Goal: Contribute content: Add original content to the website for others to see

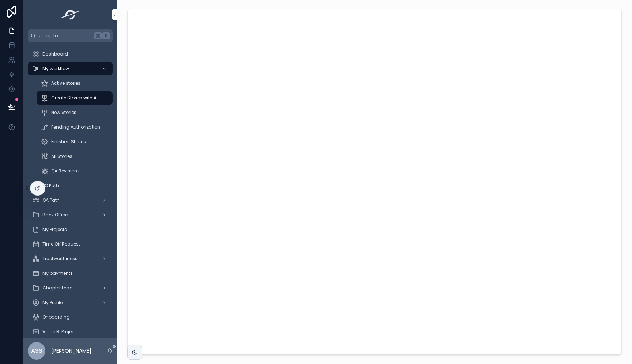
click at [60, 100] on span "Create Stories with AI" at bounding box center [74, 98] width 46 height 6
click at [59, 113] on span "New Stories" at bounding box center [63, 113] width 25 height 6
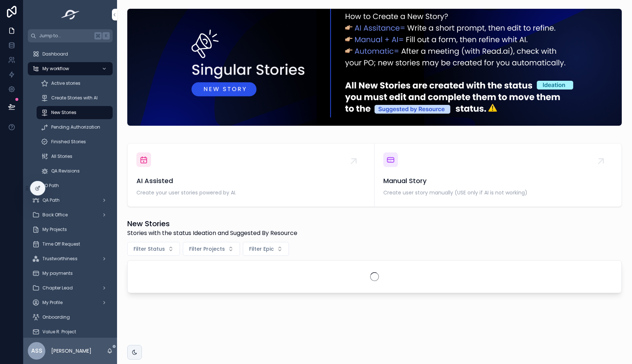
click at [429, 167] on div "Manual Story Create user story manually (USE only if AI is not working)" at bounding box center [497, 175] width 229 height 45
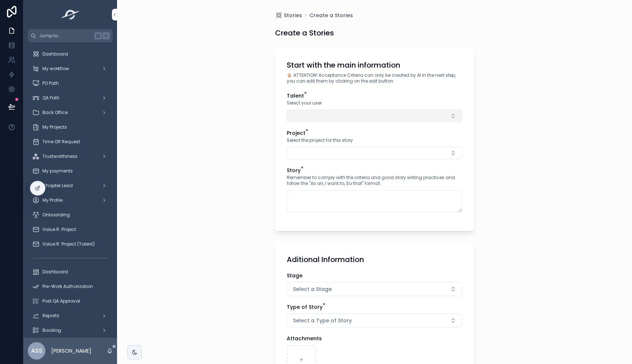
click at [305, 116] on button "Select Button" at bounding box center [375, 116] width 176 height 12
click at [340, 142] on span "[PERSON_NAME] [PERSON_NAME] Romaña" at bounding box center [367, 148] width 87 height 15
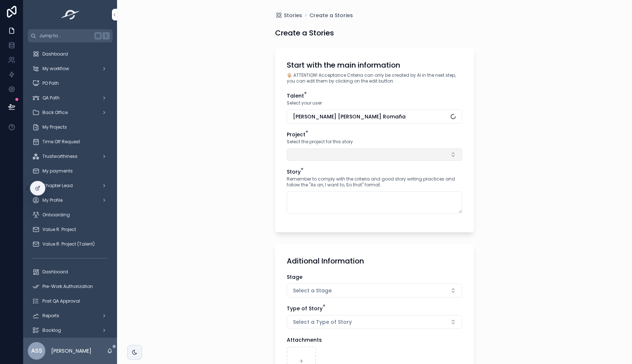
click at [314, 157] on button "Select Button" at bounding box center [375, 155] width 176 height 12
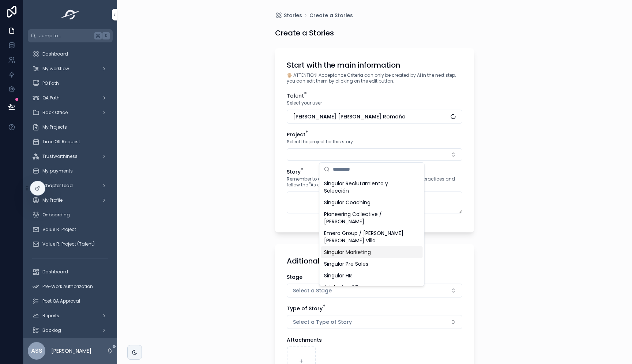
scroll to position [114, 0]
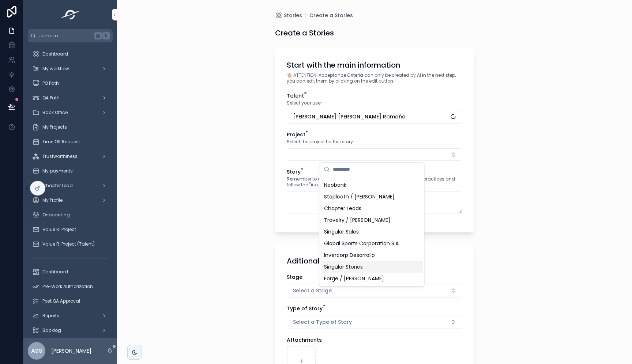
click at [368, 264] on div "Singular Stories" at bounding box center [372, 267] width 102 height 12
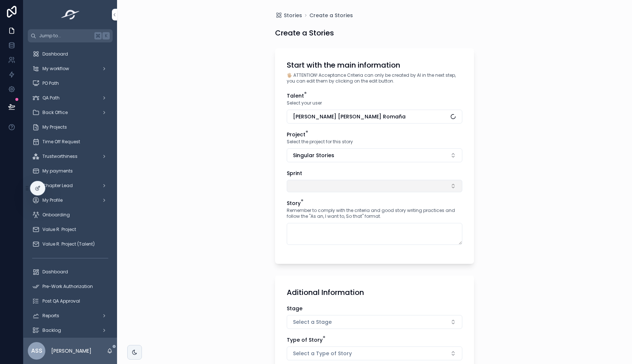
click at [304, 187] on button "Select Button" at bounding box center [375, 186] width 176 height 12
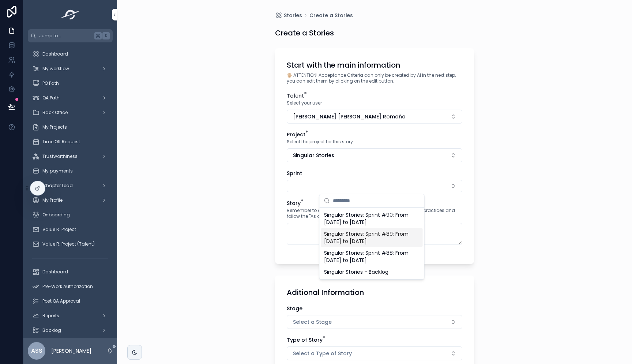
click at [372, 241] on span "Singular Stories; Sprint #89; From [DATE] to [DATE]" at bounding box center [367, 237] width 87 height 15
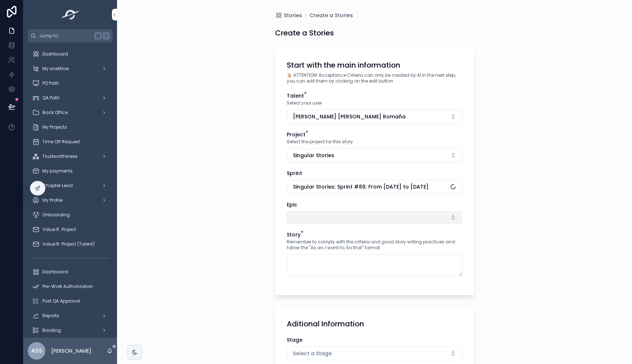
click at [309, 221] on button "Select Button" at bounding box center [375, 217] width 176 height 12
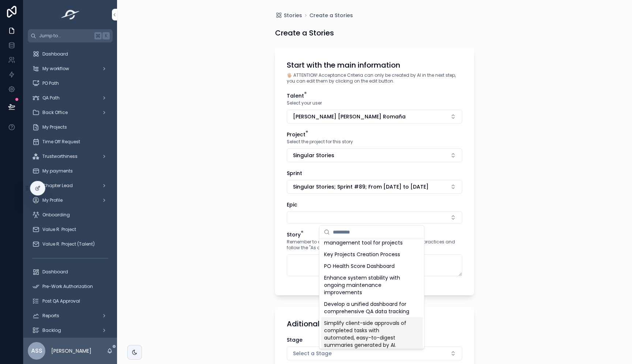
scroll to position [30, 0]
click at [371, 287] on span "Enhance system stability with ongoing maintenance improvements" at bounding box center [367, 286] width 87 height 22
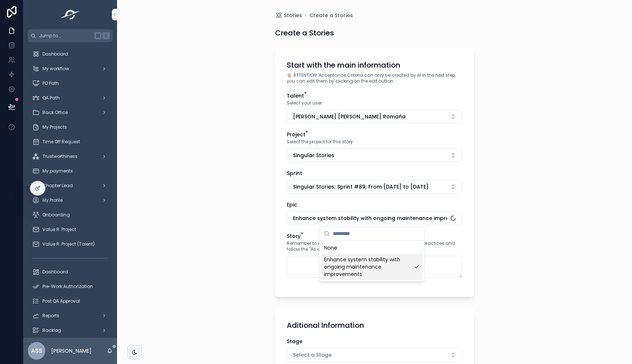
scroll to position [0, 0]
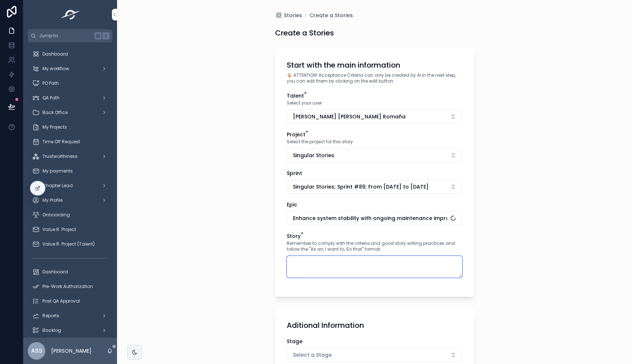
click at [310, 269] on textarea "scrollable content" at bounding box center [375, 267] width 176 height 22
paste textarea "**********"
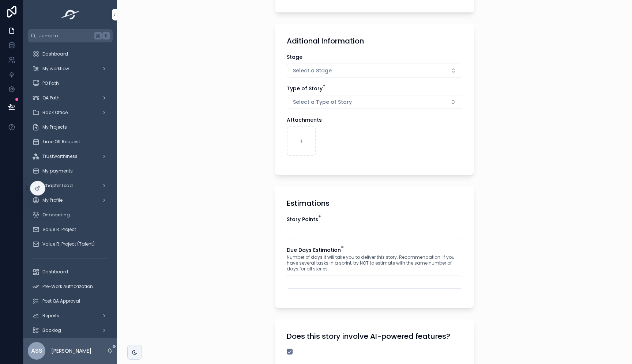
scroll to position [264, 0]
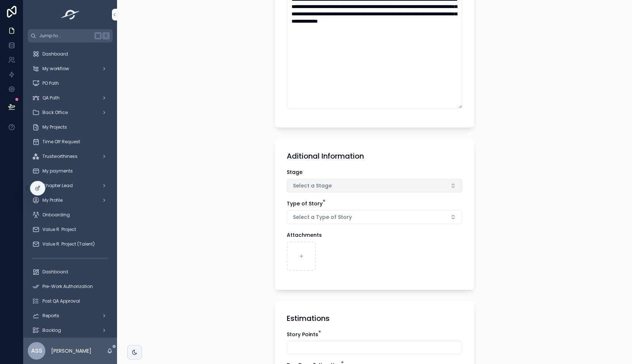
click at [317, 192] on button "Select a Stage" at bounding box center [375, 186] width 176 height 14
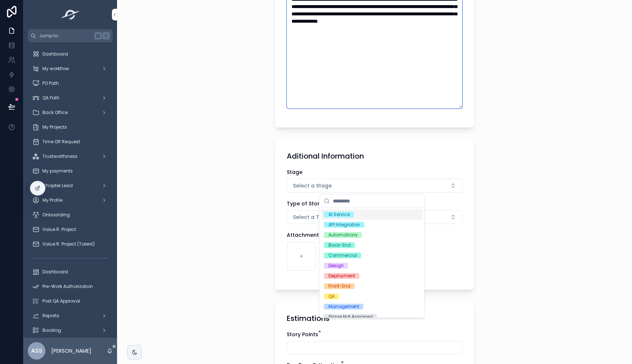
click at [351, 12] on textarea "**********" at bounding box center [375, 50] width 176 height 116
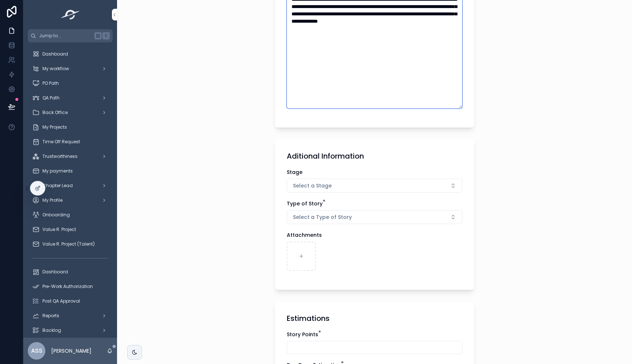
click at [355, 11] on textarea "**********" at bounding box center [375, 50] width 176 height 116
type textarea "**********"
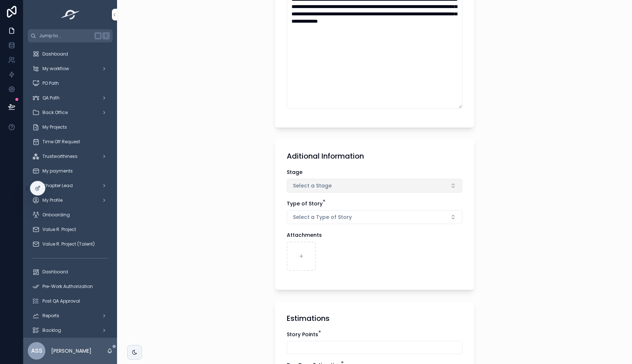
click at [330, 183] on button "Select a Stage" at bounding box center [375, 186] width 176 height 14
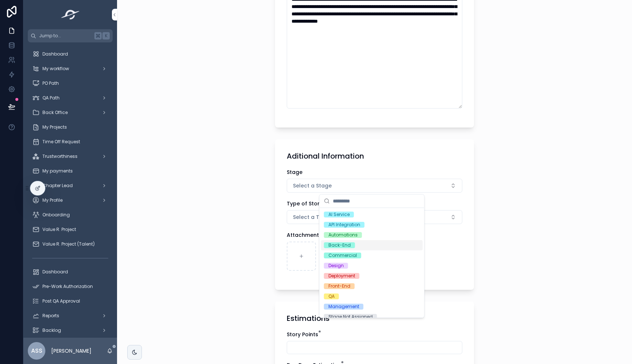
click at [356, 248] on div "Back-End" at bounding box center [372, 245] width 102 height 10
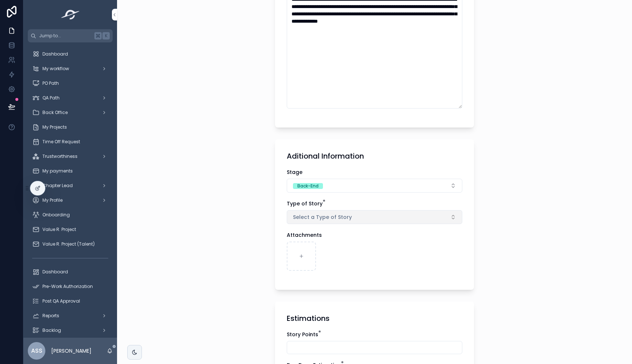
click at [306, 222] on button "Select a Type of Story" at bounding box center [375, 217] width 176 height 14
click at [346, 244] on span "Flutter Flow" at bounding box center [338, 246] width 29 height 7
drag, startPoint x: 349, startPoint y: 235, endPoint x: 327, endPoint y: 231, distance: 22.6
click at [327, 231] on div "****" at bounding box center [372, 234] width 105 height 14
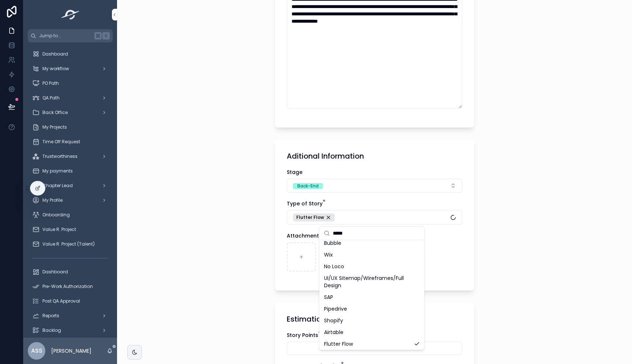
scroll to position [0, 0]
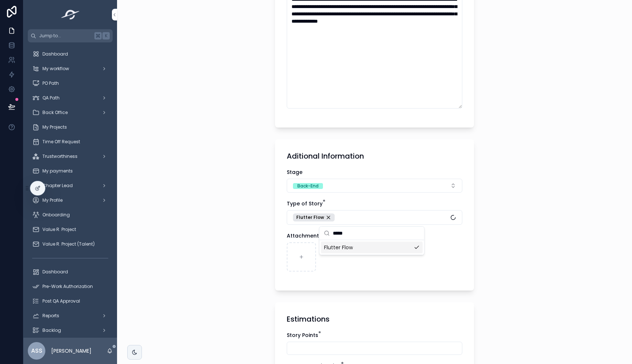
click at [348, 245] on span "Flutter Flow" at bounding box center [338, 247] width 29 height 7
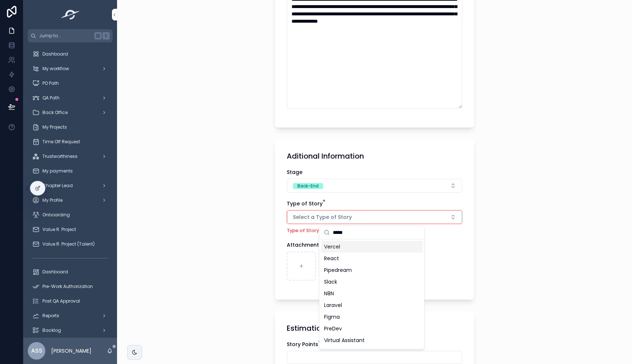
click at [350, 232] on input "*****" at bounding box center [376, 232] width 87 height 13
type input "******"
click at [331, 241] on div "Airtable" at bounding box center [372, 247] width 102 height 12
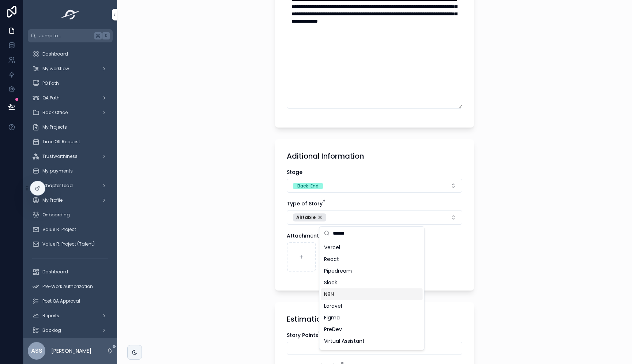
click at [362, 290] on div "N8N" at bounding box center [372, 295] width 102 height 12
drag, startPoint x: 424, startPoint y: 251, endPoint x: 403, endPoint y: 251, distance: 21.2
click at [423, 263] on div "scrollable content" at bounding box center [375, 257] width 176 height 29
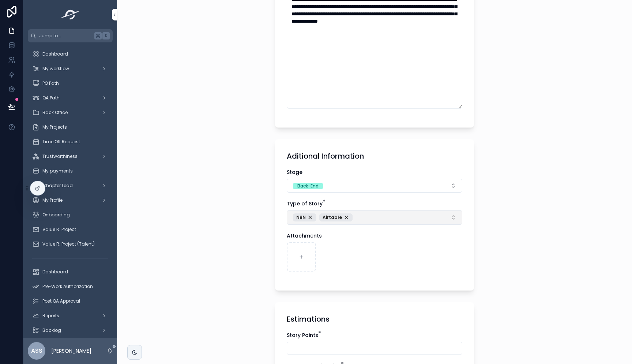
click at [391, 222] on button "N8N Airtable" at bounding box center [375, 217] width 176 height 15
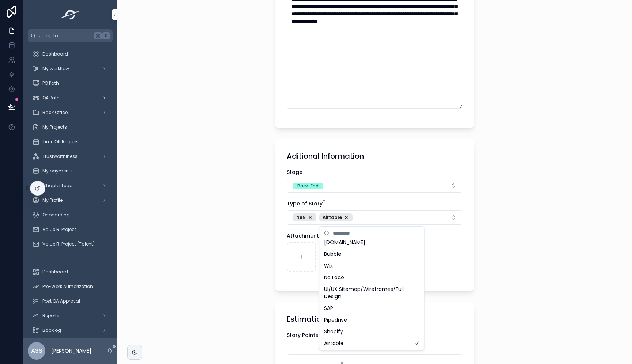
scroll to position [470, 0]
click at [352, 279] on div "No Loco" at bounding box center [372, 281] width 102 height 12
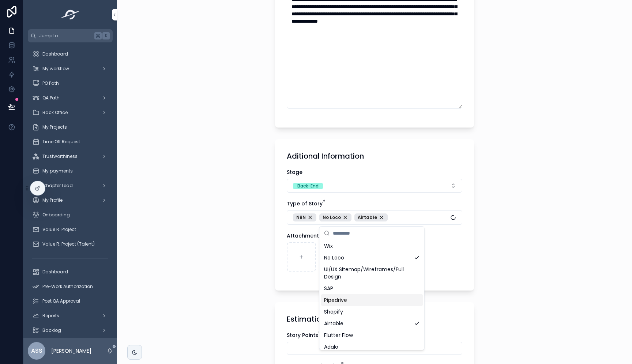
scroll to position [498, 0]
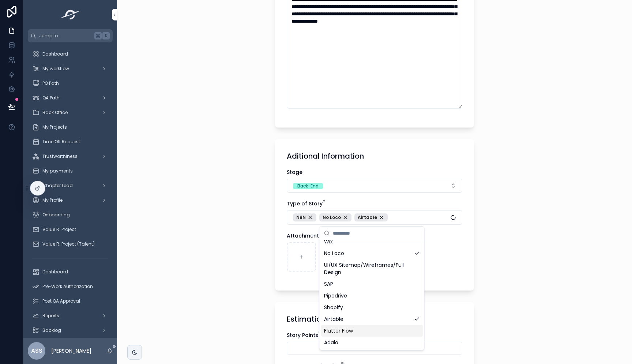
click at [357, 332] on div "Flutter Flow" at bounding box center [372, 331] width 102 height 12
click at [258, 268] on div "**********" at bounding box center [374, 182] width 515 height 364
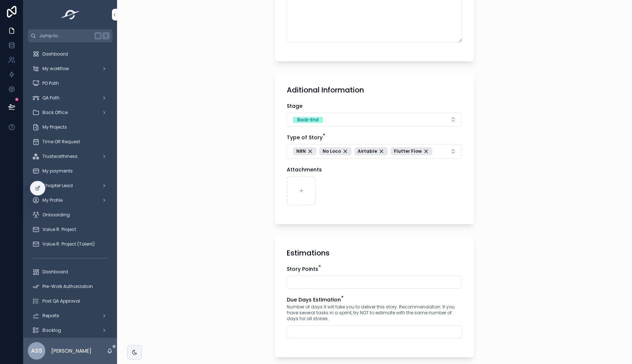
scroll to position [488, 0]
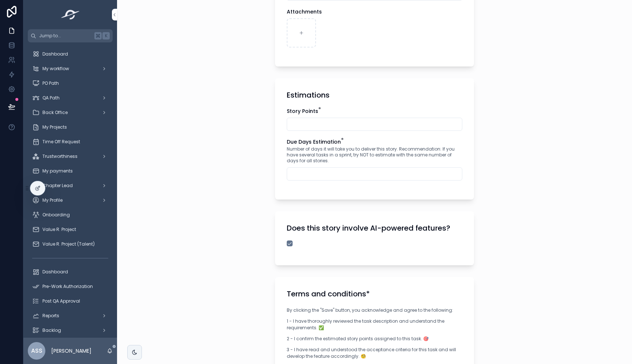
drag, startPoint x: 315, startPoint y: 180, endPoint x: 313, endPoint y: 170, distance: 9.2
click at [315, 180] on div "scrollable content" at bounding box center [375, 174] width 176 height 13
click at [315, 130] on div "Story Points * Due Days Estimation * Number of days it will take you to deliver…" at bounding box center [375, 148] width 176 height 80
click at [312, 117] on div "Story Points *" at bounding box center [375, 119] width 176 height 23
click at [310, 121] on input "scrollable content" at bounding box center [374, 124] width 175 height 10
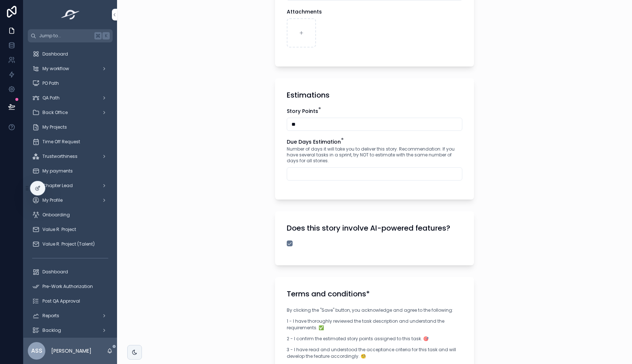
click at [304, 169] on input "scrollable content" at bounding box center [374, 174] width 175 height 10
click at [298, 128] on input "**" at bounding box center [374, 124] width 175 height 10
type input "**"
click at [259, 179] on div "**********" at bounding box center [374, 182] width 515 height 364
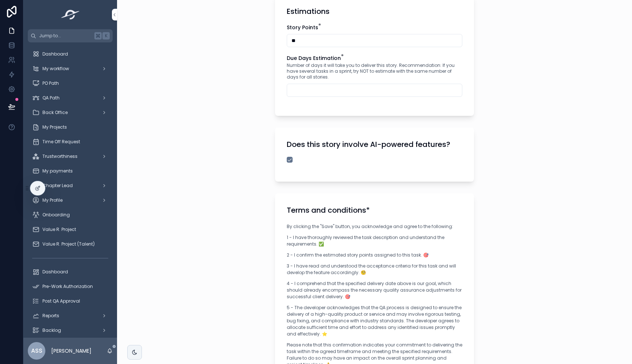
scroll to position [556, 0]
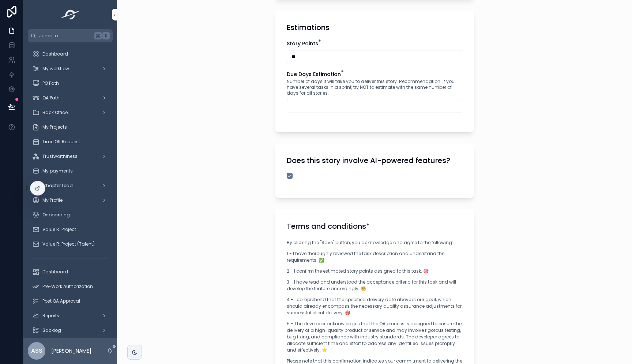
click at [311, 108] on input "scrollable content" at bounding box center [374, 106] width 175 height 10
type input "*"
click at [288, 151] on div "Does this story involve AI-powered features?" at bounding box center [374, 171] width 199 height 54
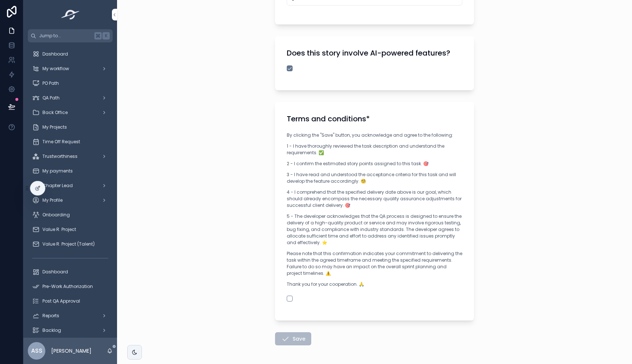
scroll to position [691, 0]
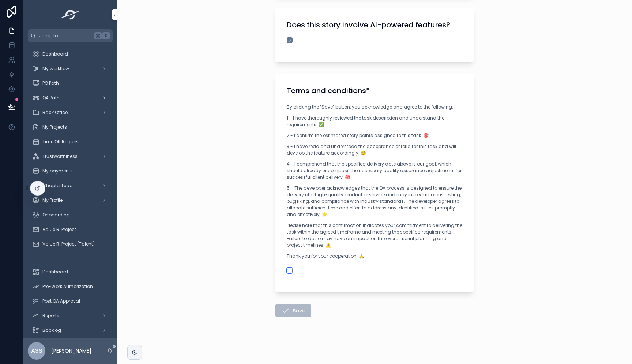
click at [289, 268] on button "scrollable content" at bounding box center [290, 271] width 6 height 6
click at [302, 309] on button "Save" at bounding box center [293, 310] width 36 height 13
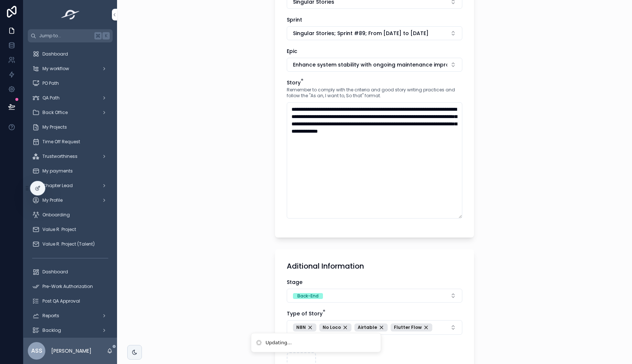
scroll to position [0, 0]
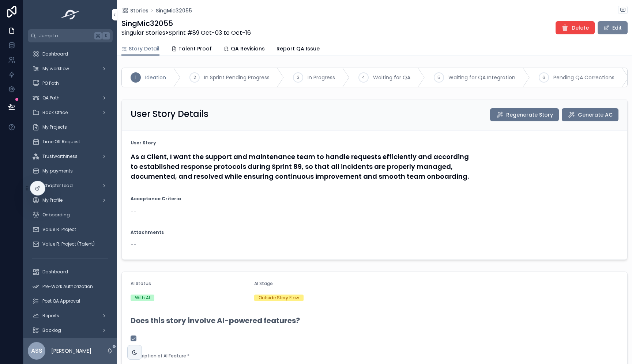
click at [607, 34] on button "Edit" at bounding box center [613, 27] width 30 height 13
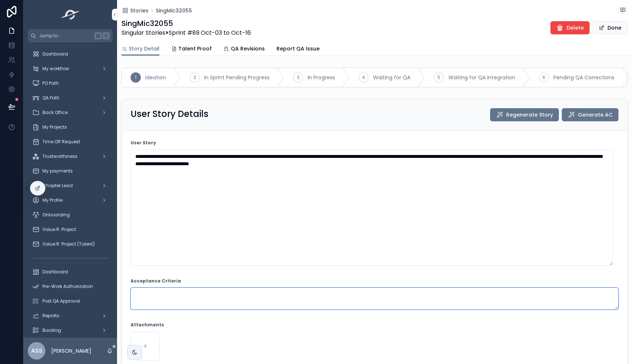
click at [166, 302] on textarea "scrollable content" at bounding box center [375, 299] width 488 height 22
paste textarea "**********"
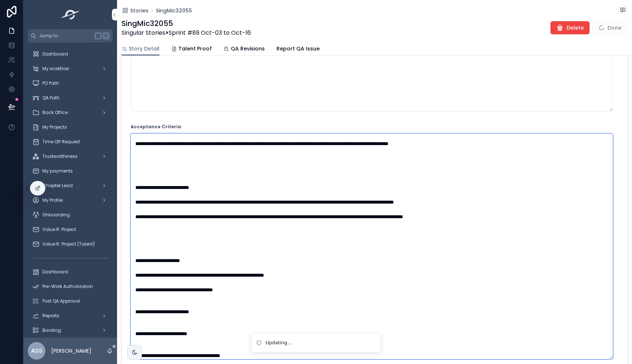
click at [159, 251] on textarea "scrollable content" at bounding box center [372, 247] width 483 height 226
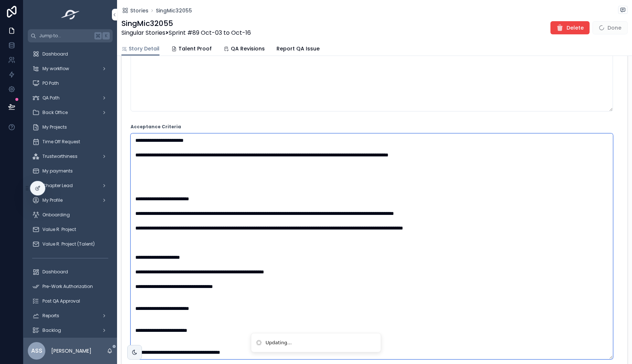
click at [147, 194] on textarea "scrollable content" at bounding box center [372, 247] width 483 height 226
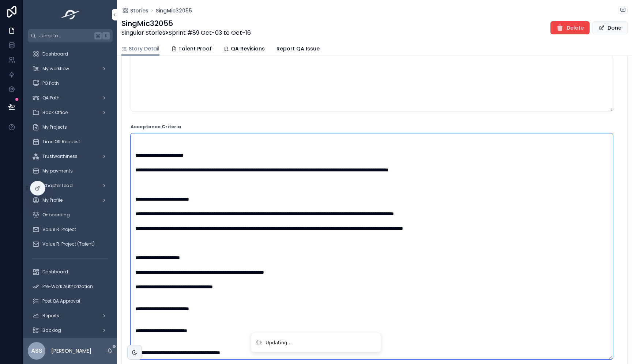
scroll to position [797, 0]
type textarea "**********"
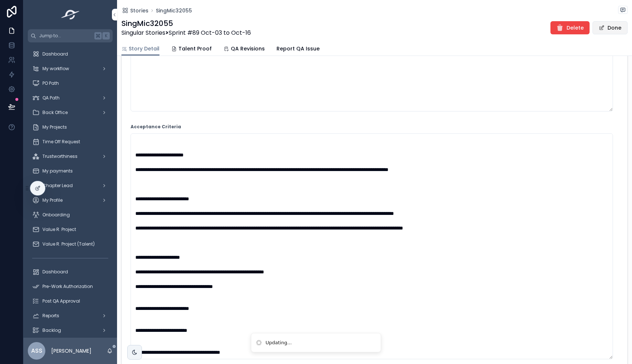
click at [599, 25] on span "scrollable content" at bounding box center [602, 28] width 6 height 6
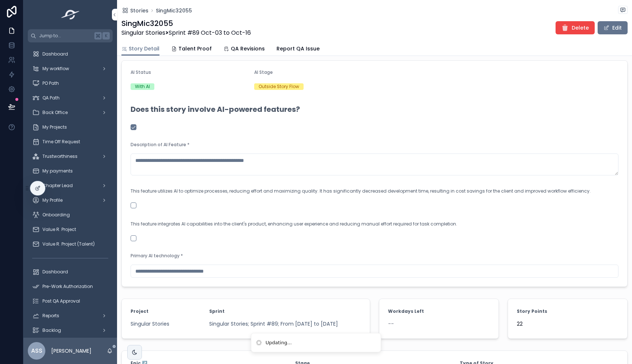
scroll to position [951, 0]
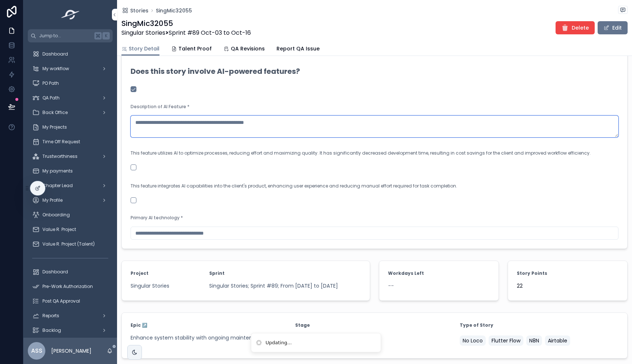
click at [164, 134] on textarea "scrollable content" at bounding box center [375, 127] width 488 height 22
paste textarea "**********"
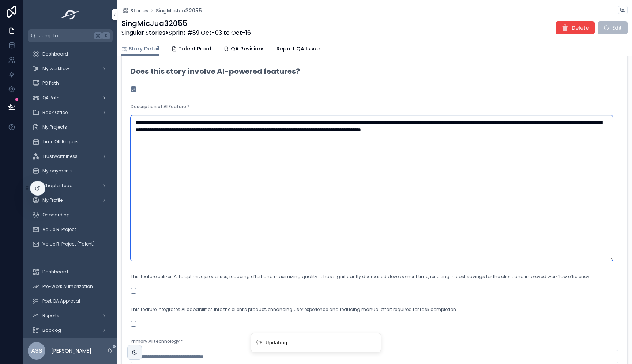
type textarea "**********"
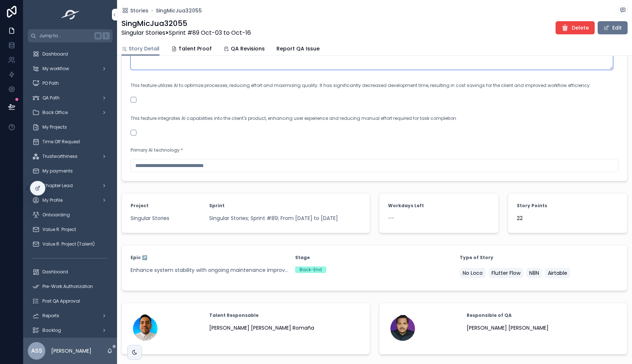
scroll to position [1141, 0]
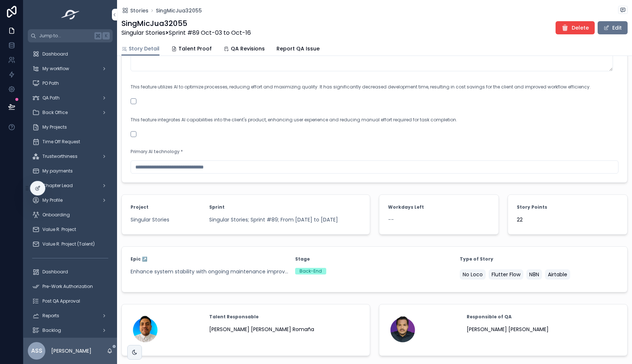
click at [192, 172] on input "scrollable content" at bounding box center [374, 167] width 487 height 10
type input "***"
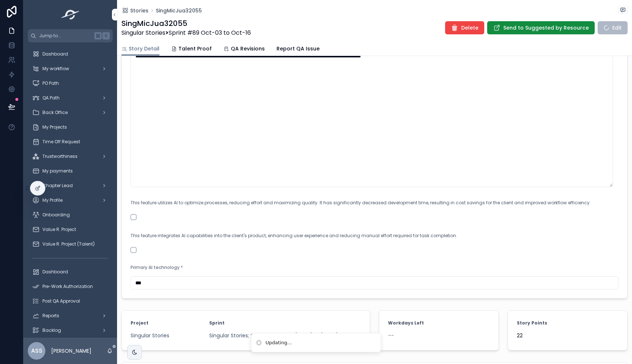
scroll to position [1025, 0]
click at [134, 220] on button "scrollable content" at bounding box center [134, 217] width 6 height 6
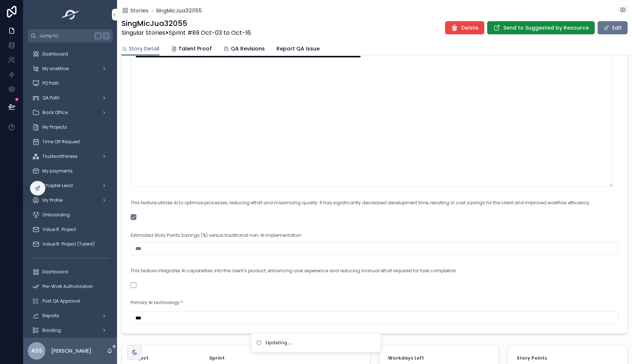
click at [148, 251] on input "scrollable content" at bounding box center [374, 249] width 487 height 10
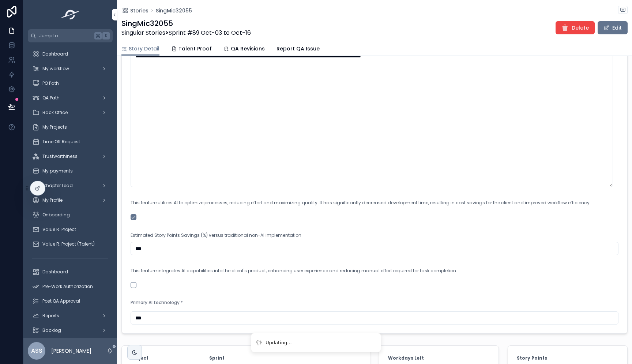
type input "***"
click at [200, 229] on form "**********" at bounding box center [375, 141] width 506 height 385
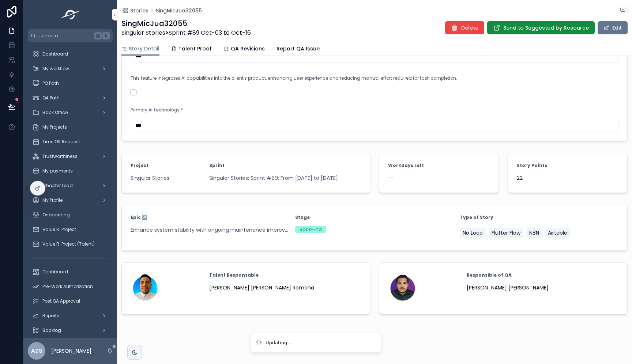
scroll to position [1223, 0]
click at [534, 27] on span "Send to Suggested by Resource" at bounding box center [546, 27] width 86 height 7
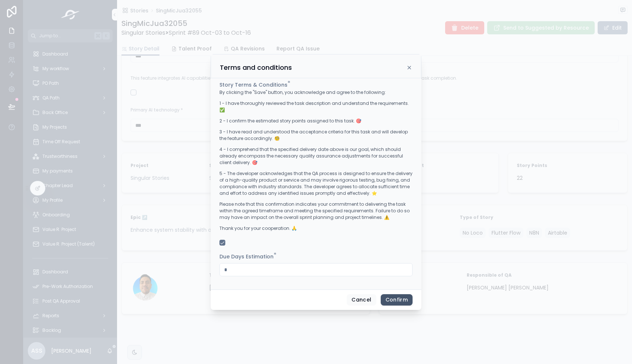
click at [400, 299] on button "Confirm" at bounding box center [397, 300] width 32 height 12
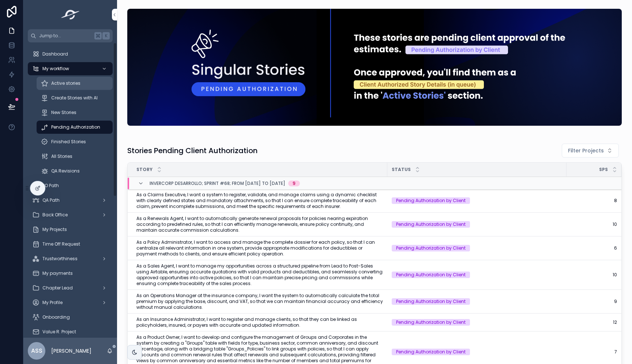
scroll to position [0, 86]
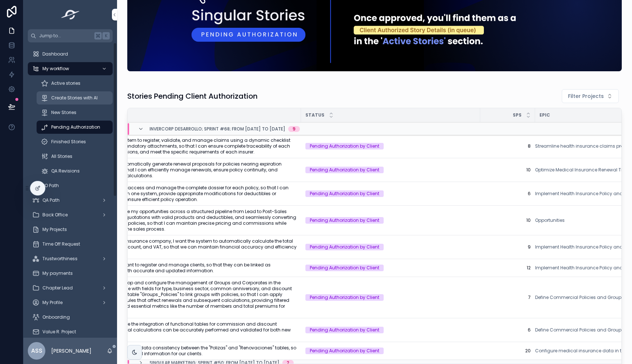
click at [74, 101] on div "Create Stories with AI" at bounding box center [74, 98] width 67 height 12
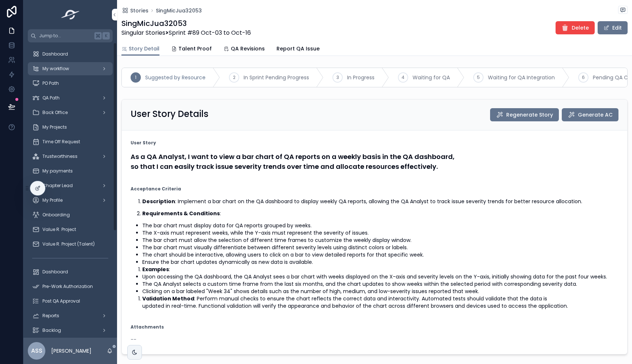
click at [81, 68] on div "My workflow" at bounding box center [70, 69] width 76 height 12
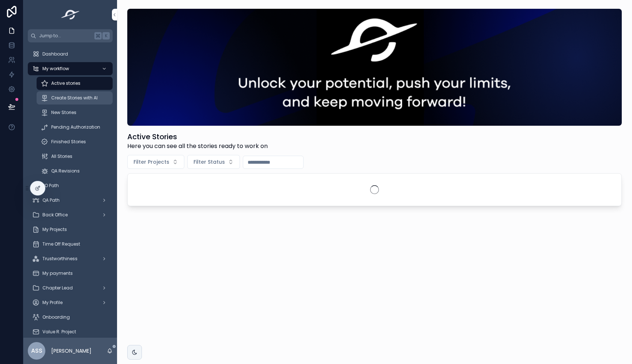
click at [84, 95] on span "Create Stories with AI" at bounding box center [74, 98] width 46 height 6
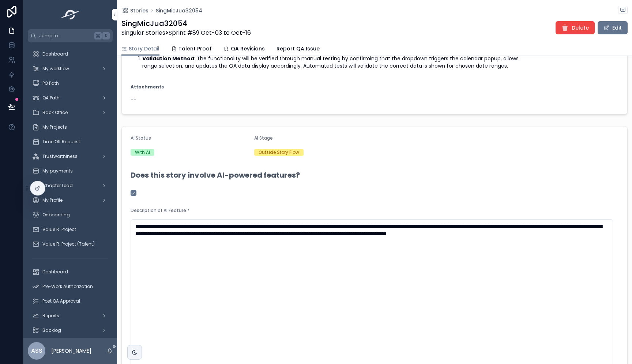
scroll to position [279, 0]
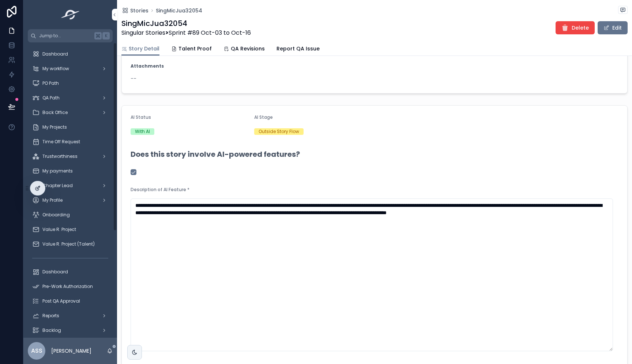
click at [39, 189] on icon at bounding box center [38, 188] width 6 height 6
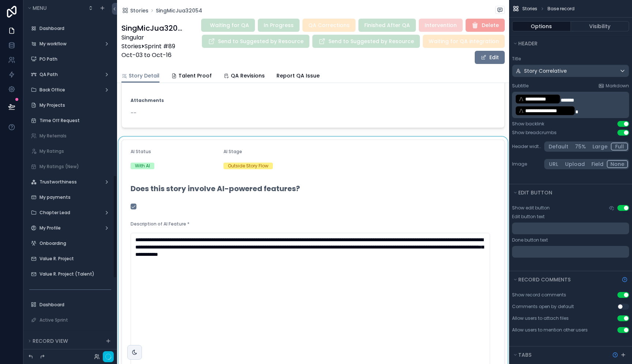
scroll to position [601, 0]
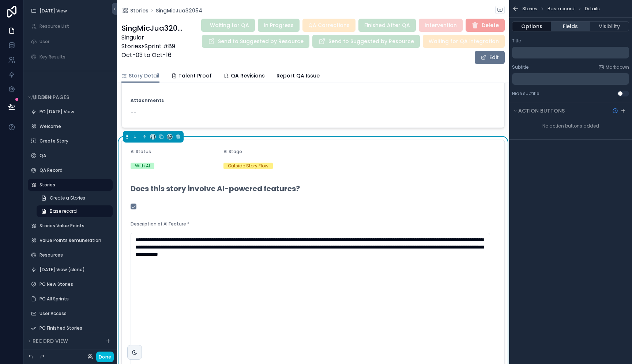
click at [563, 28] on button "Fields" at bounding box center [570, 26] width 39 height 10
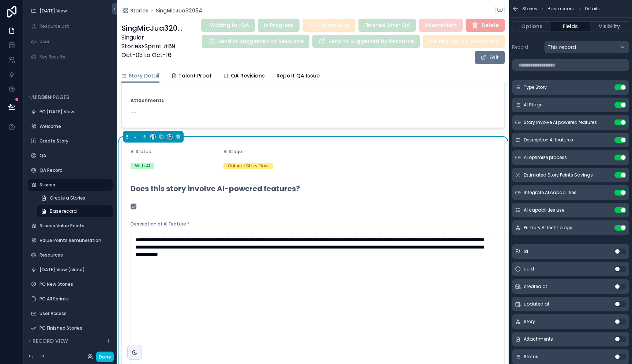
click at [623, 104] on button "Use setting" at bounding box center [621, 105] width 12 height 6
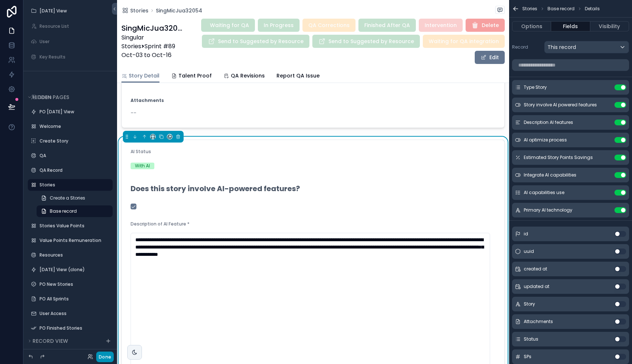
click at [104, 356] on button "Done" at bounding box center [105, 357] width 18 height 11
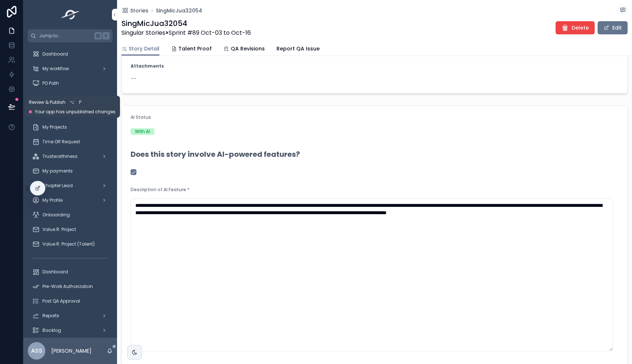
click at [14, 104] on icon at bounding box center [11, 106] width 7 height 7
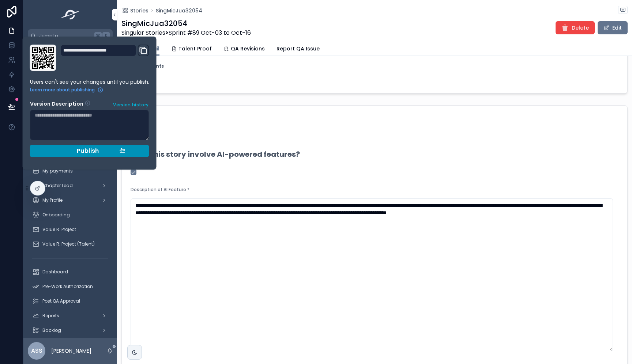
click at [88, 149] on span "Publish" at bounding box center [88, 150] width 22 height 7
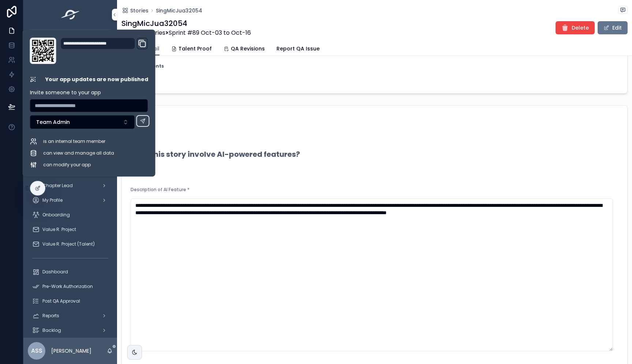
click at [317, 125] on form "**********" at bounding box center [375, 366] width 506 height 521
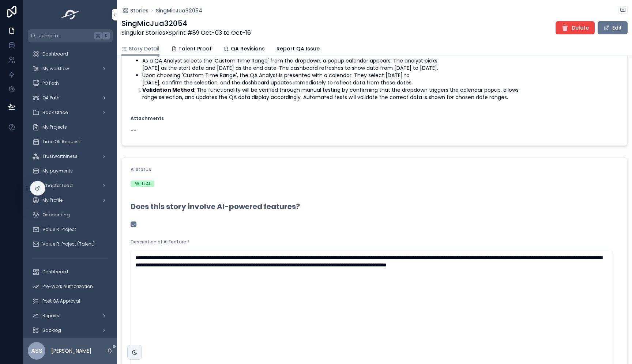
scroll to position [221, 0]
